Goal: Information Seeking & Learning: Find specific fact

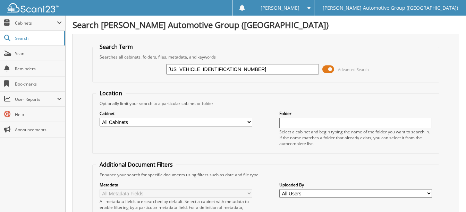
click at [223, 67] on input "[US_VEHICLE_IDENTIFICATION_NUMBER]" at bounding box center [242, 69] width 153 height 10
paste input "T6W3L74RWG09542"
type input "[US_VEHICLE_IDENTIFICATION_NUMBER]"
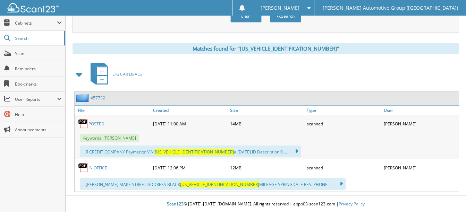
scroll to position [274, 0]
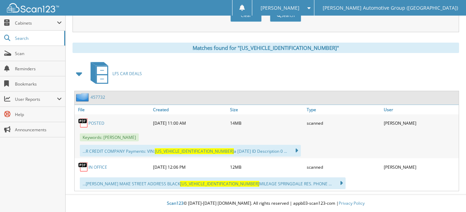
click at [96, 125] on link "POSTED" at bounding box center [96, 123] width 16 height 6
